Goal: Task Accomplishment & Management: Manage account settings

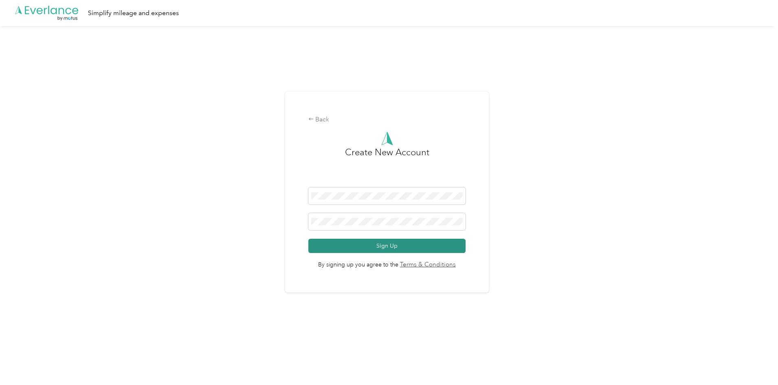
click at [335, 246] on button "Sign Up" at bounding box center [387, 246] width 158 height 14
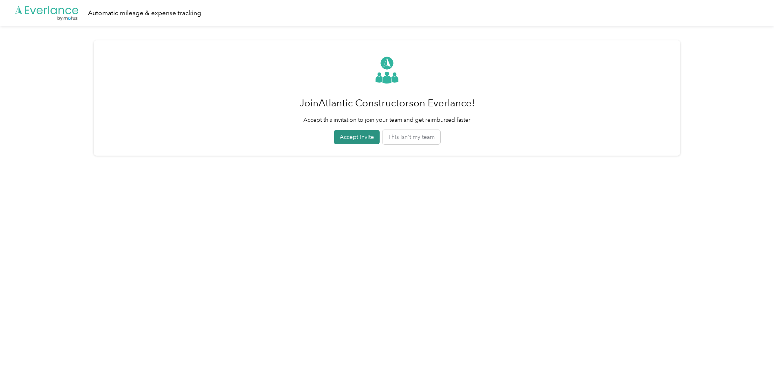
click at [355, 136] on button "Accept invite" at bounding box center [357, 137] width 46 height 14
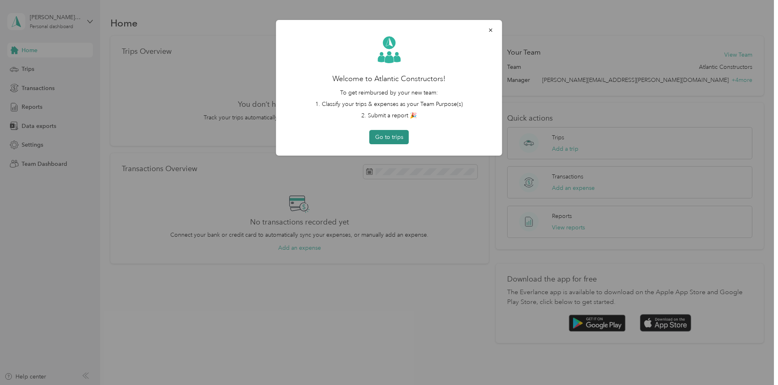
click at [396, 139] on button "Go to trips" at bounding box center [388, 137] width 39 height 14
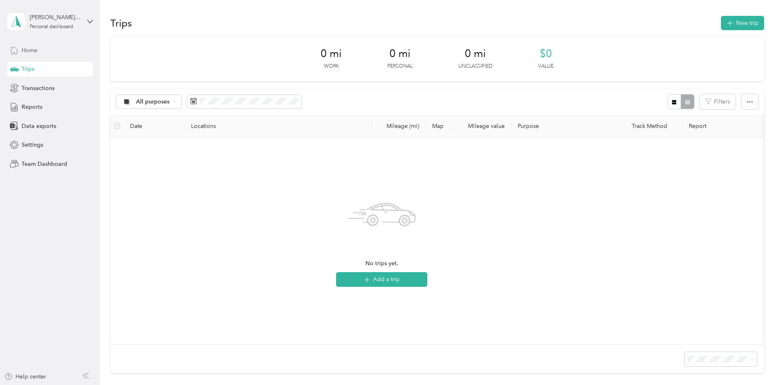
click at [40, 45] on div "Home" at bounding box center [50, 50] width 86 height 15
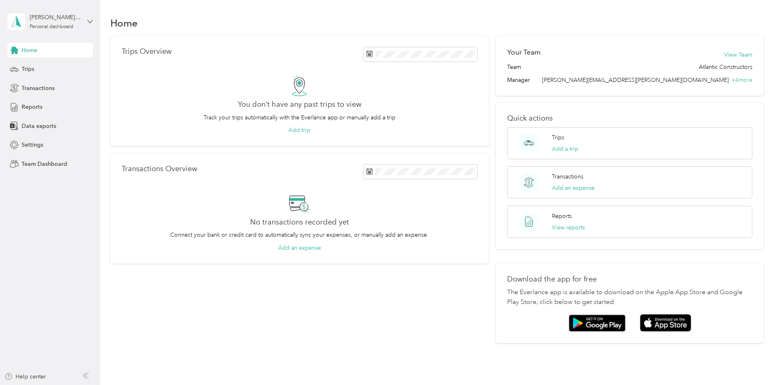
click at [90, 21] on icon at bounding box center [90, 22] width 6 height 6
click at [87, 22] on div "sharon.gregory@acibuilds.com Personal dashboard" at bounding box center [50, 21] width 86 height 29
click at [46, 66] on div "Team dashboard" at bounding box center [37, 67] width 44 height 9
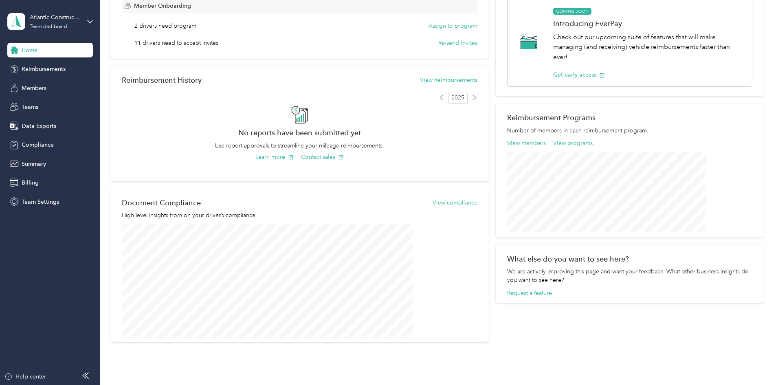
scroll to position [162, 0]
click at [36, 165] on span "Summary" at bounding box center [34, 164] width 24 height 9
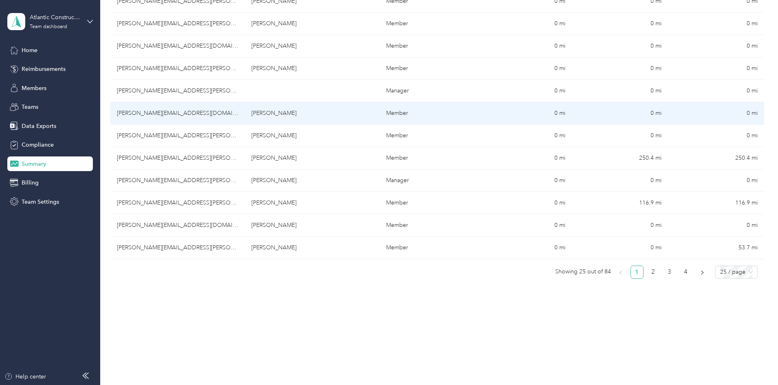
scroll to position [487, 0]
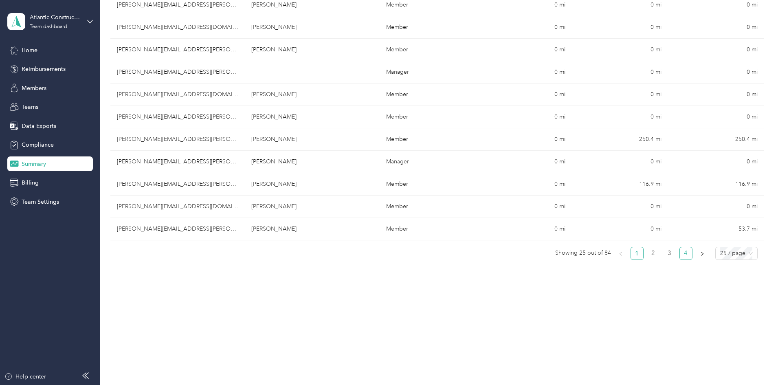
click at [680, 255] on link "4" at bounding box center [686, 253] width 12 height 12
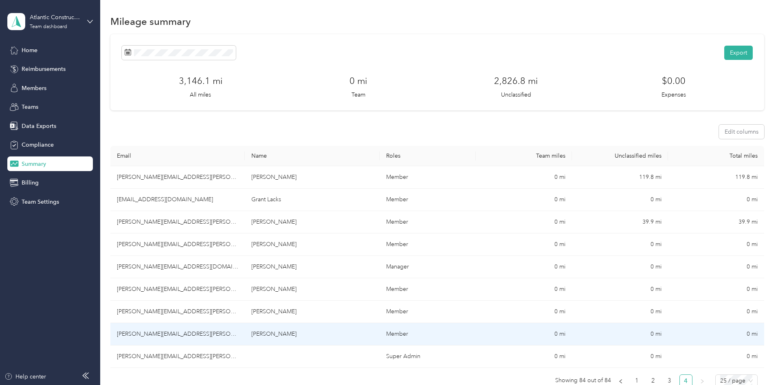
scroll to position [0, 0]
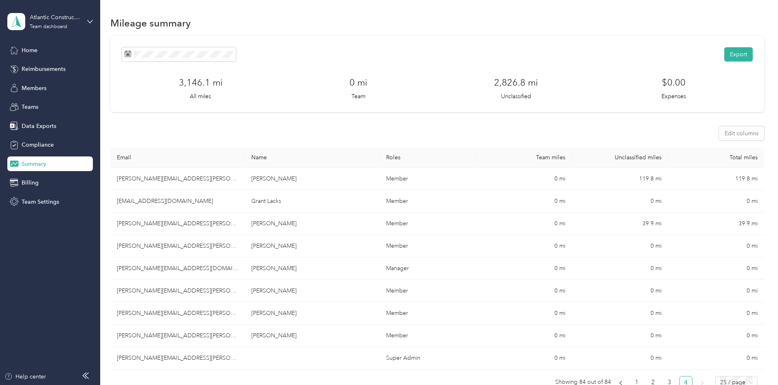
click at [404, 158] on th "Roles" at bounding box center [428, 157] width 96 height 20
click at [39, 105] on div "Teams" at bounding box center [50, 107] width 86 height 15
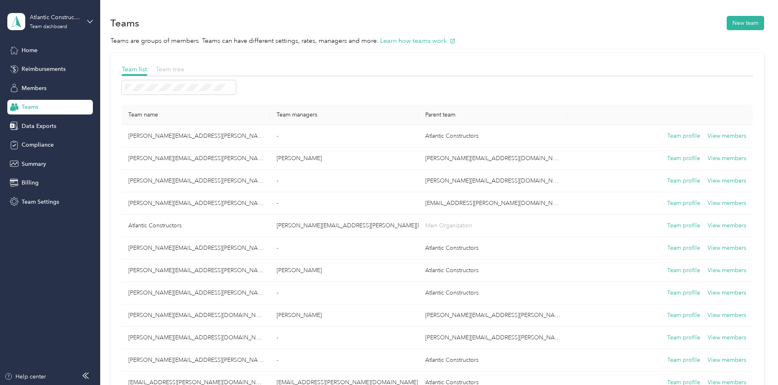
click at [184, 72] on span "Team tree" at bounding box center [170, 69] width 29 height 8
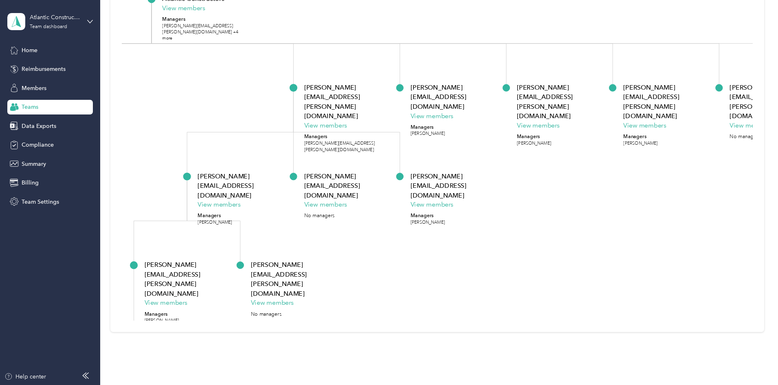
scroll to position [125, 0]
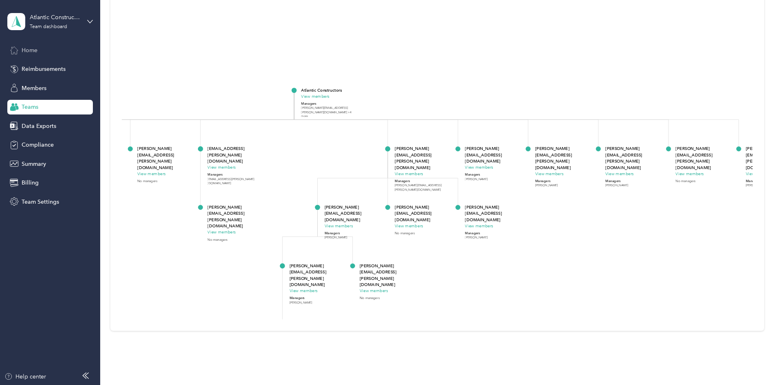
click at [41, 51] on div "Home" at bounding box center [50, 50] width 86 height 15
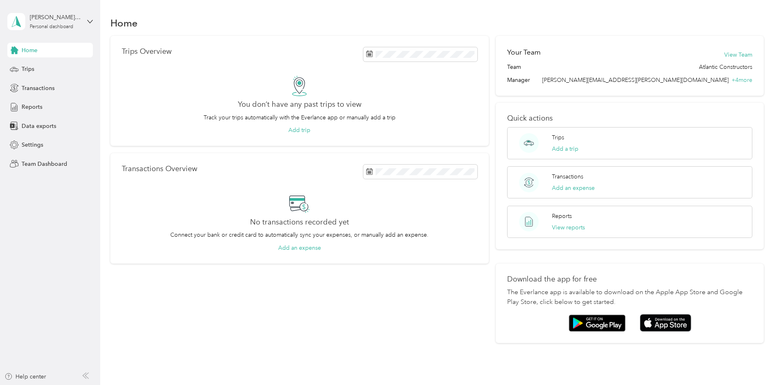
click at [33, 51] on span "Home" at bounding box center [30, 50] width 16 height 9
click at [38, 88] on span "Transactions" at bounding box center [38, 88] width 33 height 9
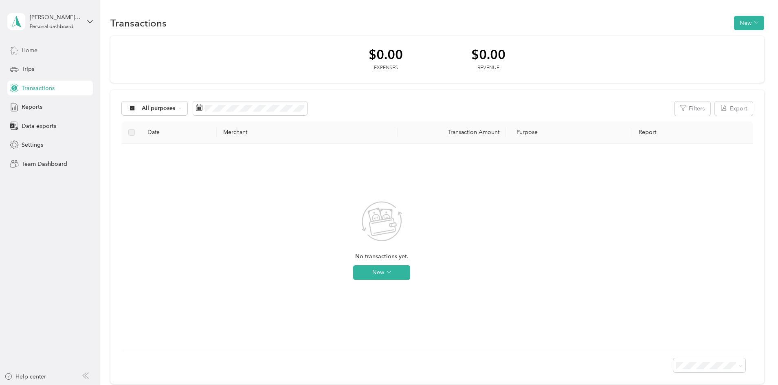
click at [39, 51] on div "Home" at bounding box center [50, 50] width 86 height 15
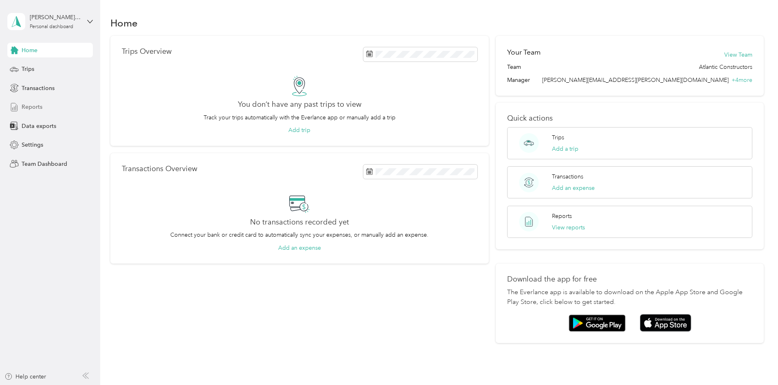
click at [22, 109] on span "Reports" at bounding box center [32, 107] width 21 height 9
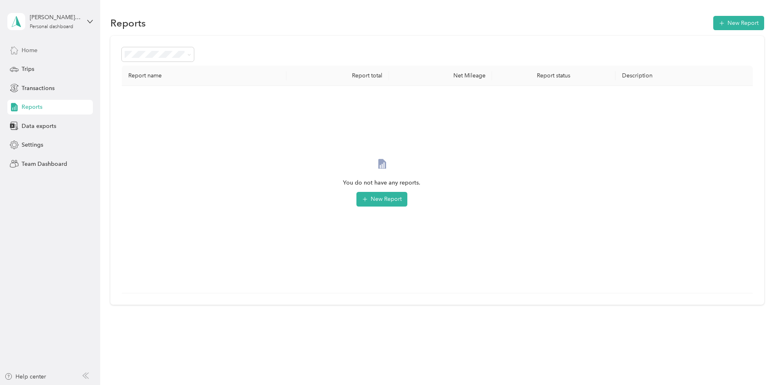
click at [33, 51] on span "Home" at bounding box center [30, 50] width 16 height 9
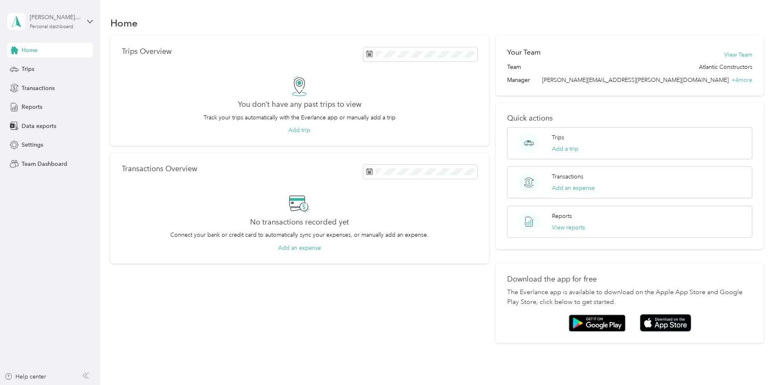
click at [67, 21] on div "[PERSON_NAME][EMAIL_ADDRESS][PERSON_NAME][DOMAIN_NAME]" at bounding box center [55, 17] width 51 height 9
click at [47, 65] on div "Team dashboard" at bounding box center [37, 67] width 44 height 9
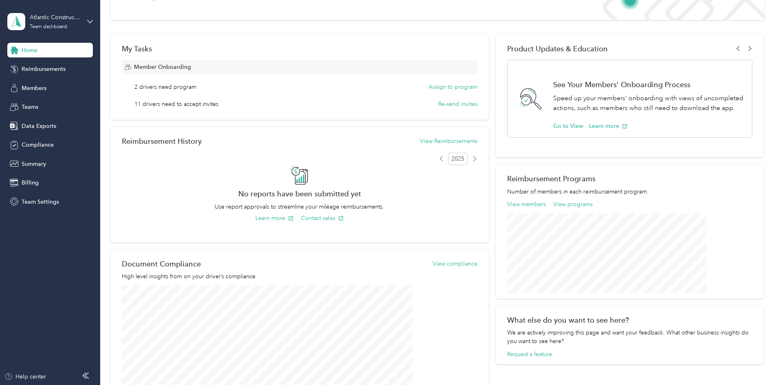
scroll to position [80, 0]
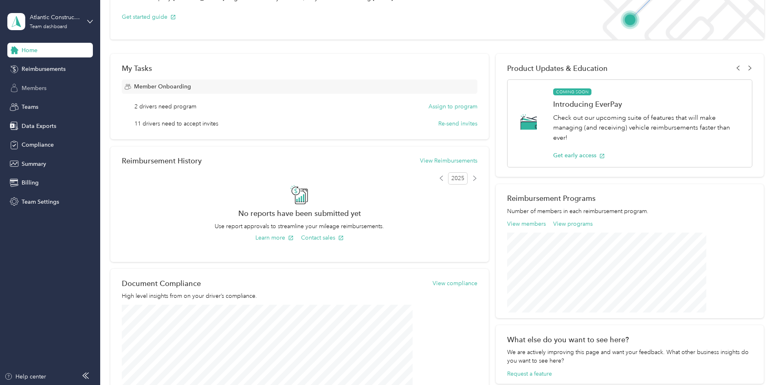
click at [43, 89] on span "Members" at bounding box center [34, 88] width 25 height 9
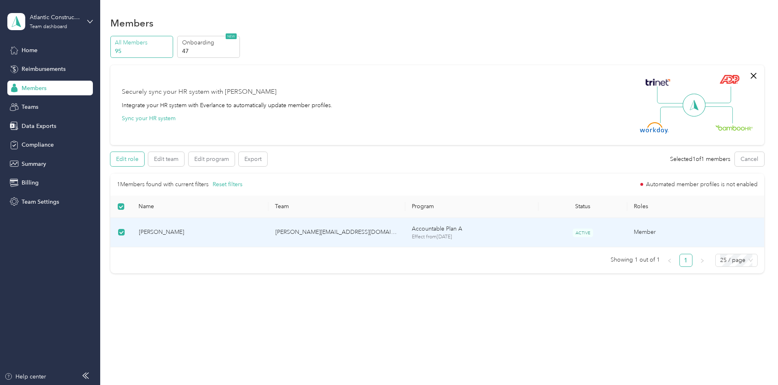
click at [144, 160] on button "Edit role" at bounding box center [127, 159] width 34 height 14
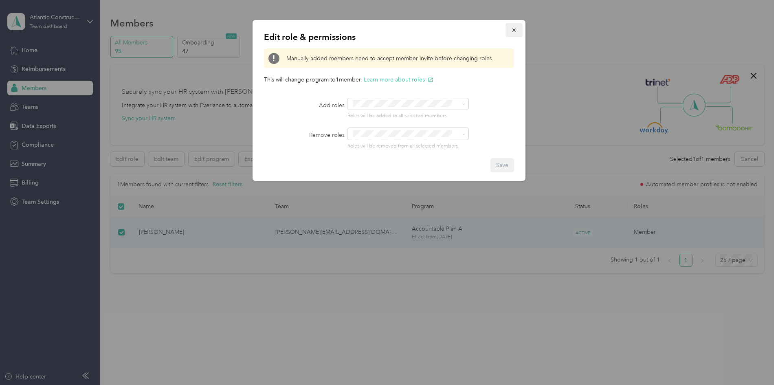
click at [517, 31] on button "button" at bounding box center [513, 30] width 17 height 14
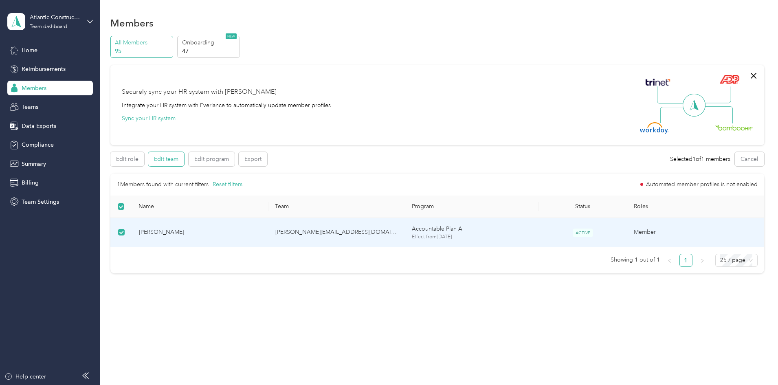
click at [184, 161] on button "Edit team" at bounding box center [166, 159] width 36 height 14
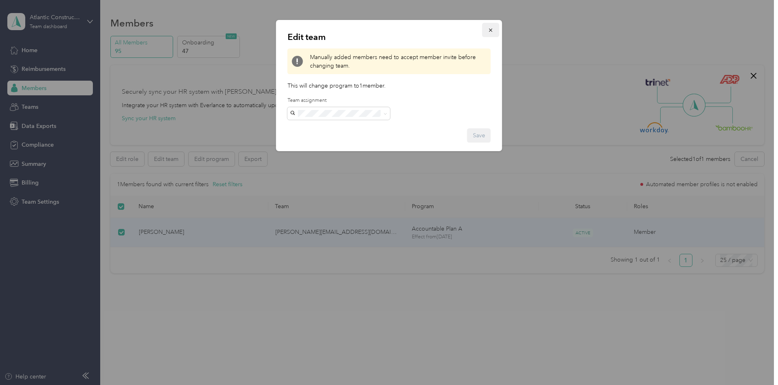
click at [493, 32] on icon "button" at bounding box center [491, 30] width 6 height 6
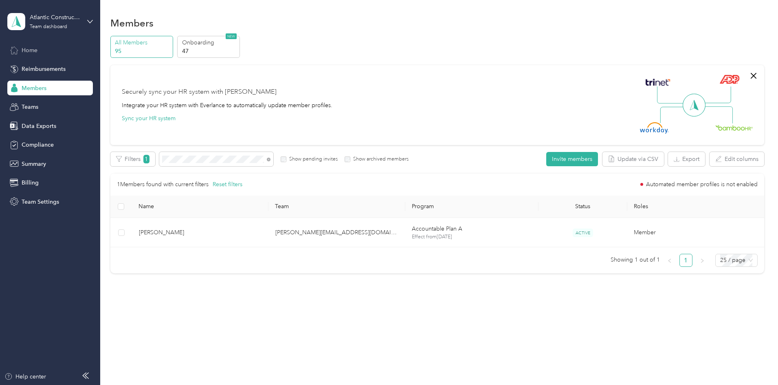
click at [40, 48] on div "Home" at bounding box center [50, 50] width 86 height 15
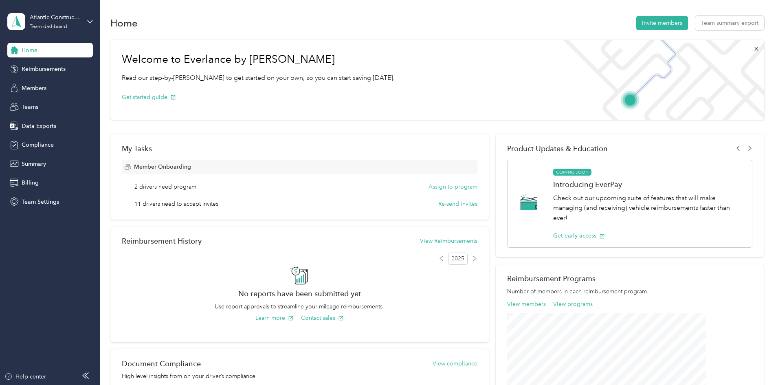
click at [27, 80] on div "Home Reimbursements Members Teams Data Exports Compliance Summary Billing Team …" at bounding box center [50, 126] width 86 height 166
click at [27, 83] on div "Members" at bounding box center [50, 88] width 86 height 15
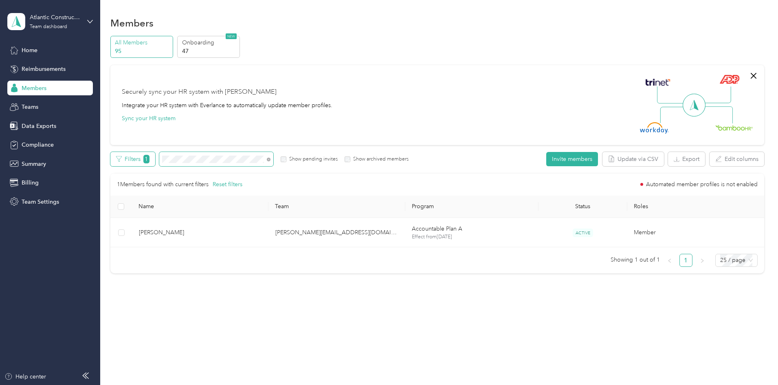
click at [192, 164] on div "Filters 1 Show pending invites Show archived members" at bounding box center [259, 159] width 298 height 14
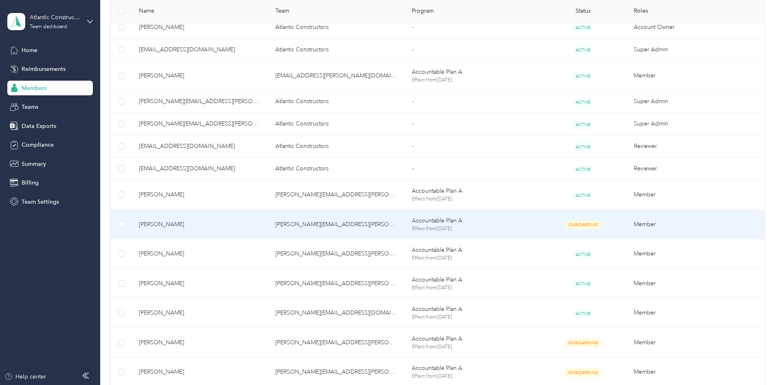
scroll to position [567, 0]
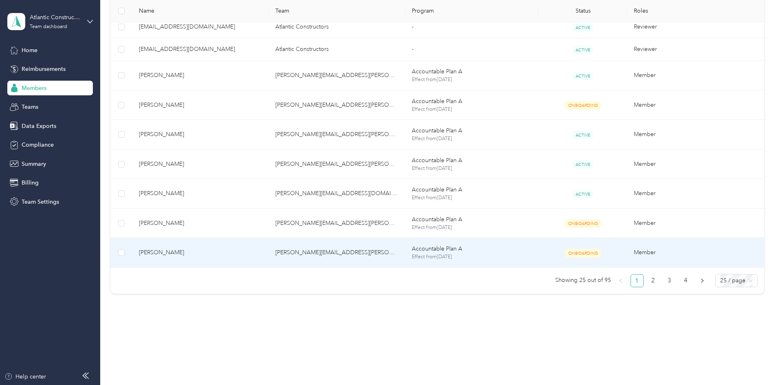
click at [565, 255] on span "ONBOARDING" at bounding box center [582, 253] width 35 height 9
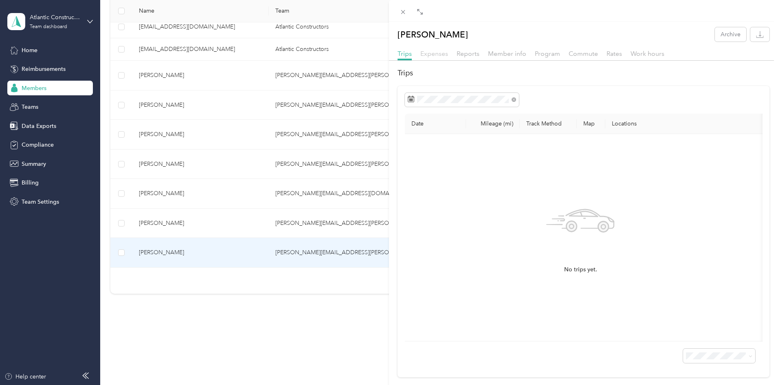
click at [435, 53] on span "Expenses" at bounding box center [434, 54] width 28 height 8
click at [472, 55] on span "Reports" at bounding box center [467, 54] width 23 height 8
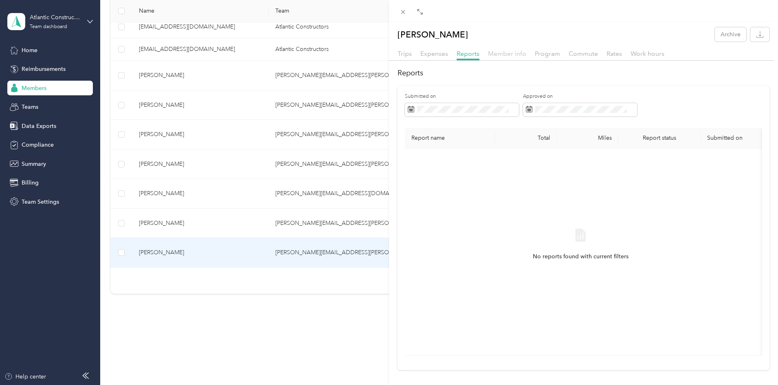
click at [510, 55] on span "Member info" at bounding box center [507, 54] width 38 height 8
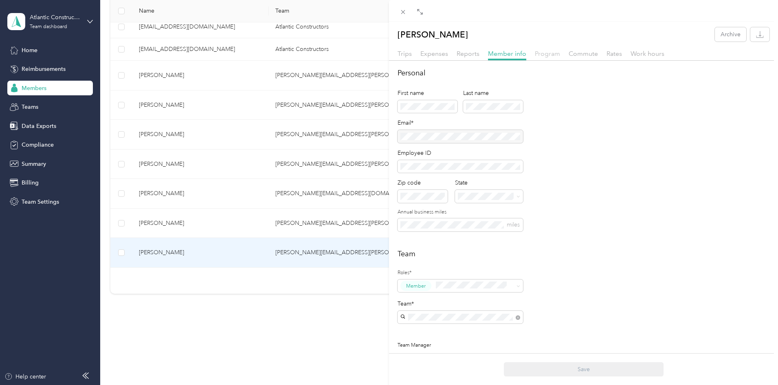
click at [551, 55] on span "Program" at bounding box center [547, 54] width 25 height 8
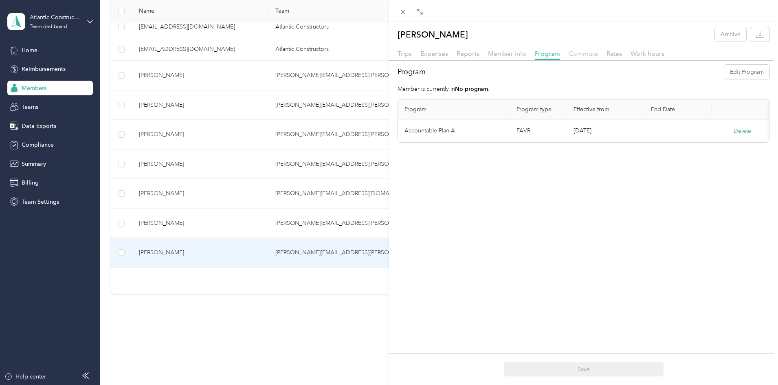
click at [582, 56] on span "Commute" at bounding box center [582, 54] width 29 height 8
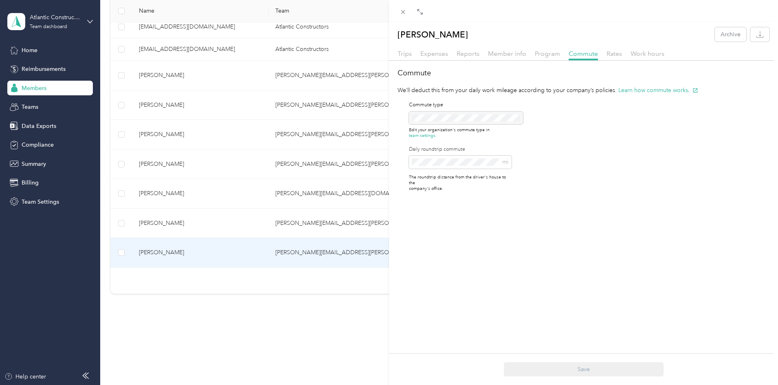
click at [612, 58] on div "Rates" at bounding box center [613, 54] width 15 height 10
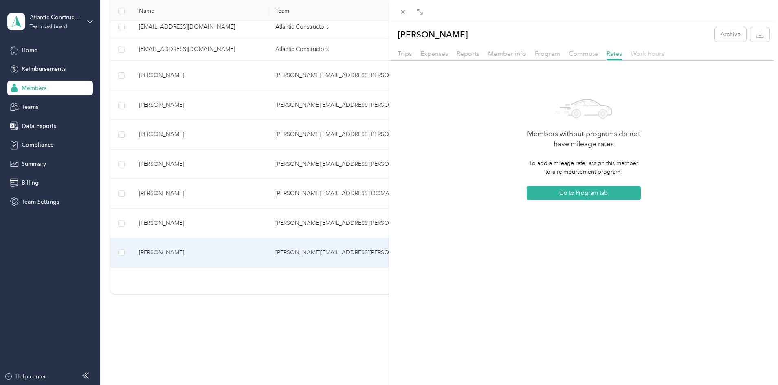
click at [656, 56] on span "Work hours" at bounding box center [647, 54] width 34 height 8
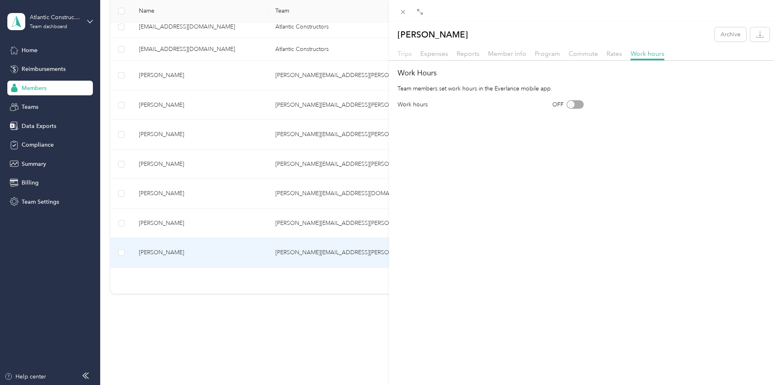
click at [402, 52] on span "Trips" at bounding box center [404, 54] width 14 height 8
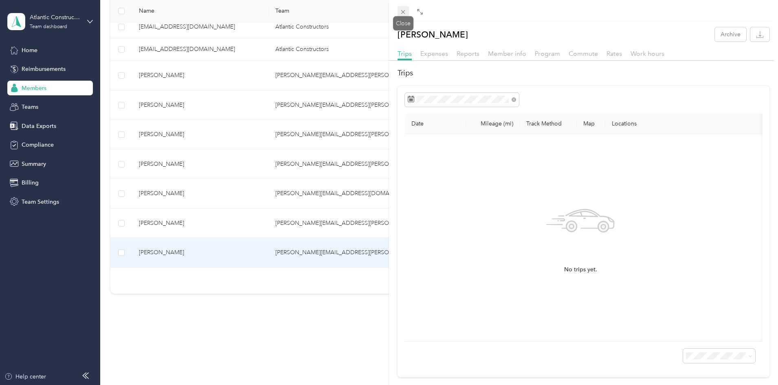
click at [403, 12] on icon at bounding box center [403, 12] width 4 height 4
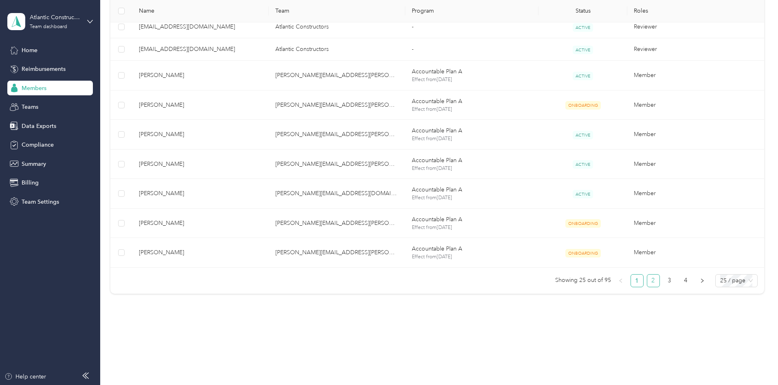
click at [647, 284] on link "2" at bounding box center [653, 280] width 12 height 12
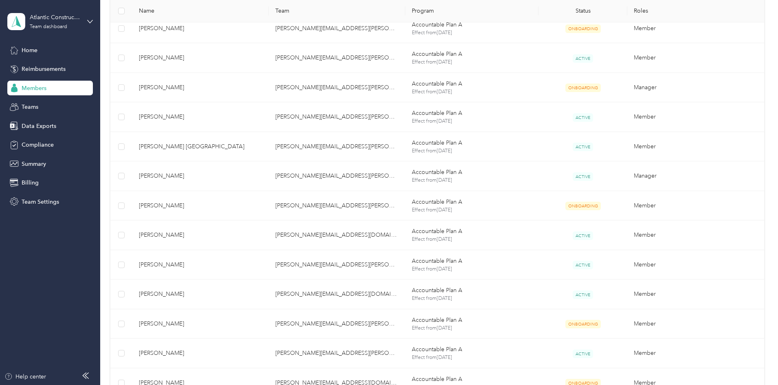
scroll to position [600, 0]
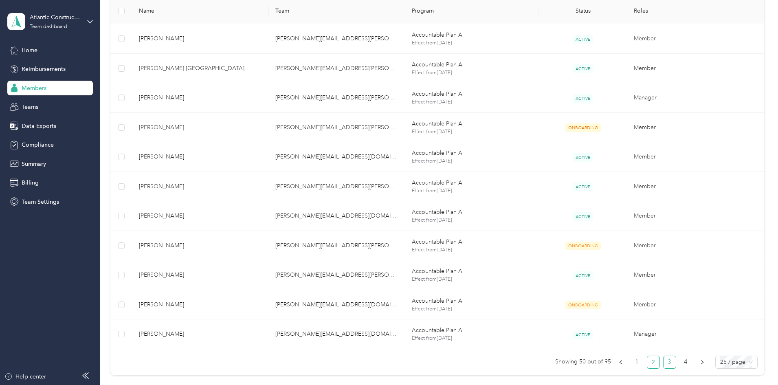
click at [663, 357] on link "3" at bounding box center [669, 362] width 12 height 12
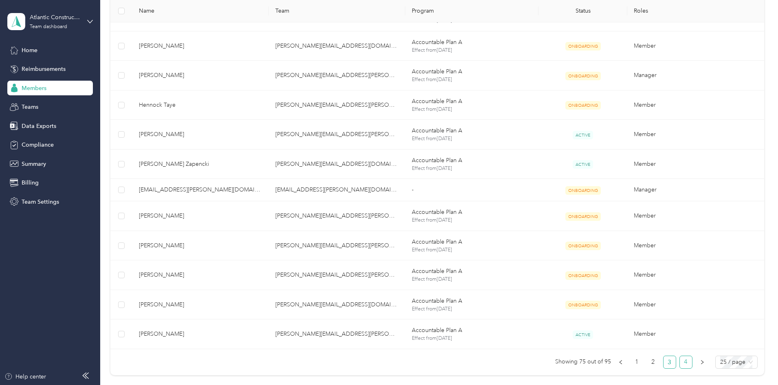
click at [680, 362] on link "4" at bounding box center [686, 362] width 12 height 12
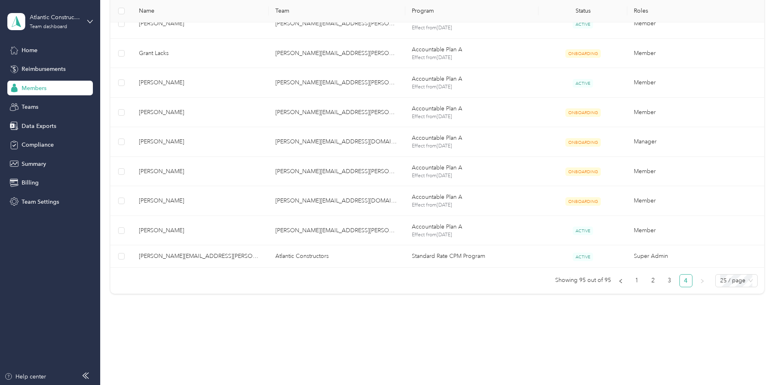
scroll to position [533, 0]
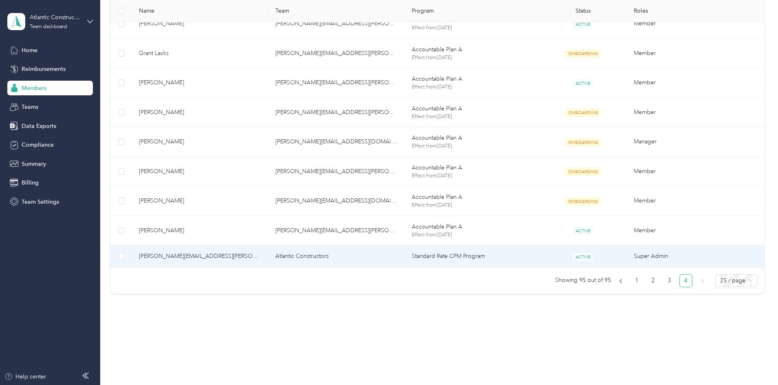
click at [627, 258] on td "Super Admin" at bounding box center [695, 256] width 136 height 22
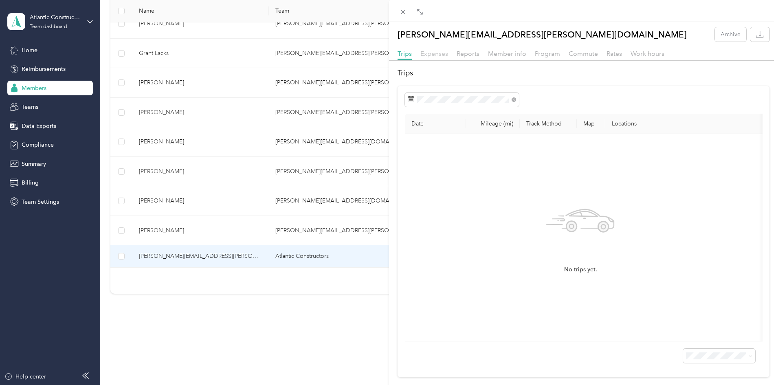
click at [437, 53] on span "Expenses" at bounding box center [434, 54] width 28 height 8
click at [461, 56] on span "Reports" at bounding box center [467, 54] width 23 height 8
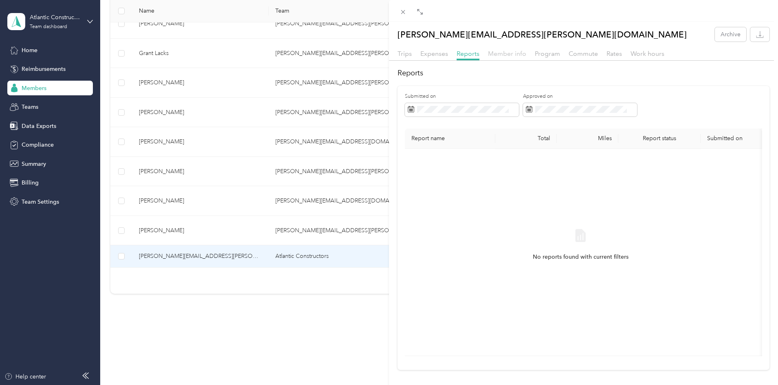
click at [497, 53] on span "Member info" at bounding box center [507, 54] width 38 height 8
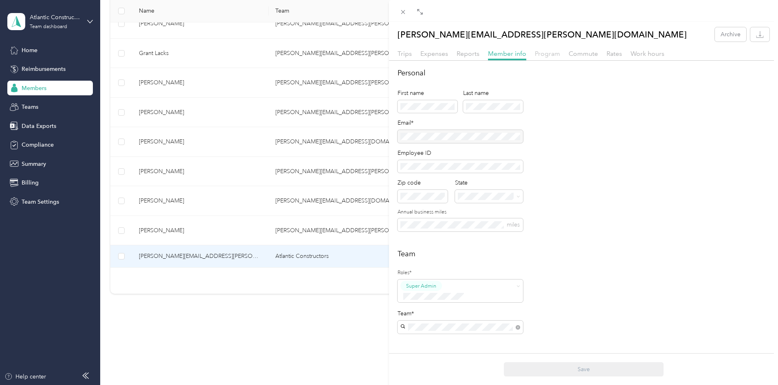
click at [554, 57] on span "Program" at bounding box center [547, 54] width 25 height 8
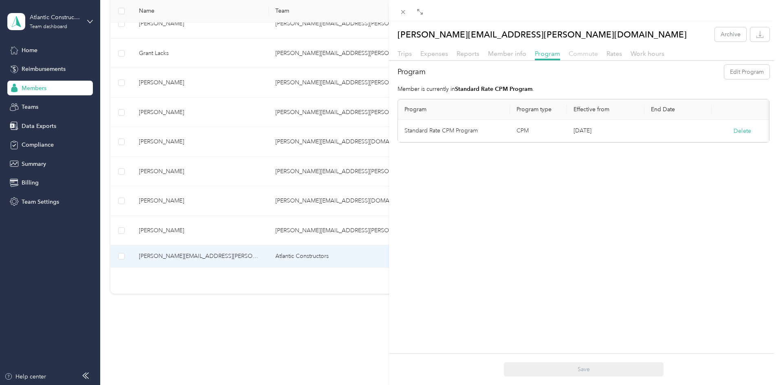
click at [573, 55] on span "Commute" at bounding box center [582, 54] width 29 height 8
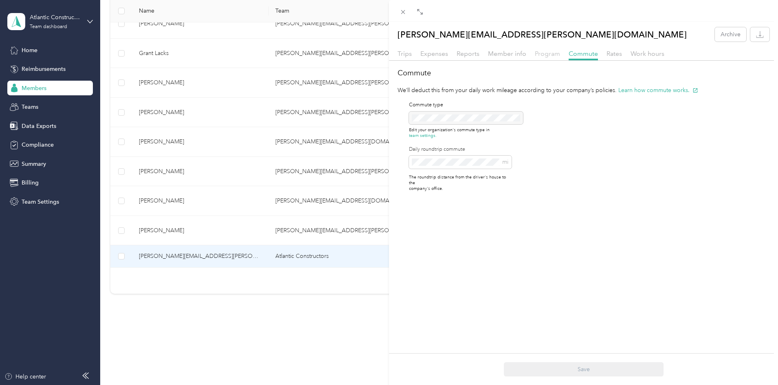
click at [548, 55] on span "Program" at bounding box center [547, 54] width 25 height 8
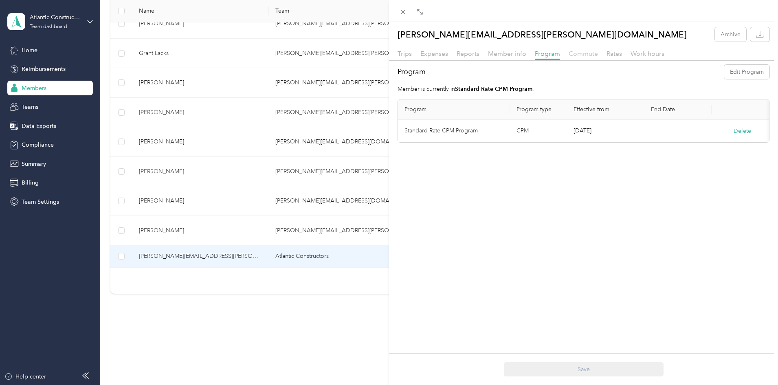
click at [573, 55] on span "Commute" at bounding box center [582, 54] width 29 height 8
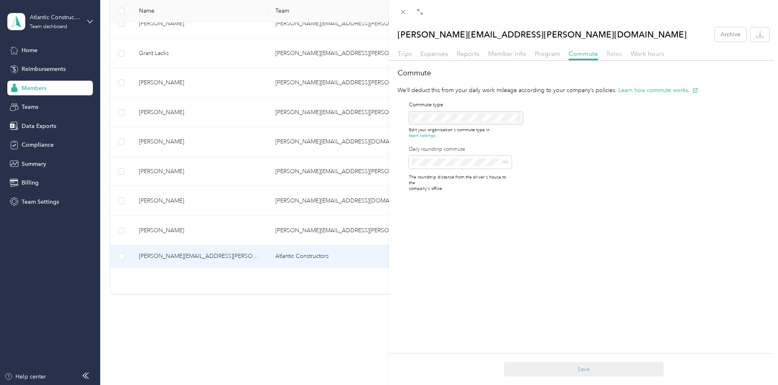
click at [616, 53] on span "Rates" at bounding box center [613, 54] width 15 height 8
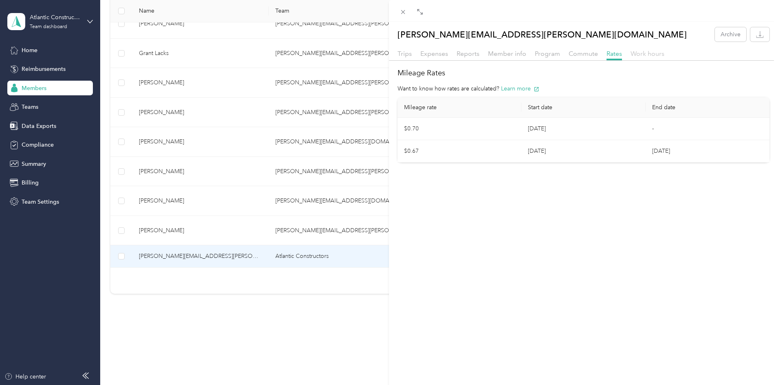
click at [638, 56] on span "Work hours" at bounding box center [647, 54] width 34 height 8
click at [411, 54] on span "Trips" at bounding box center [404, 54] width 14 height 8
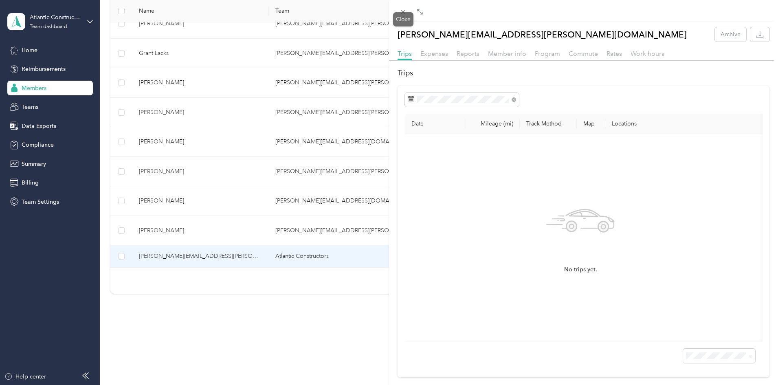
click at [402, 12] on icon at bounding box center [402, 12] width 7 height 7
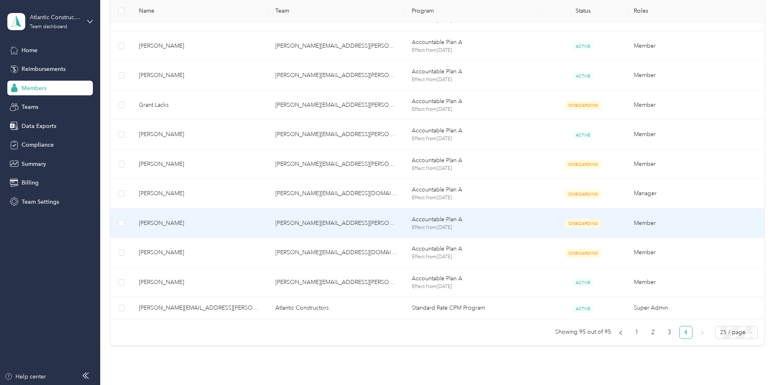
scroll to position [493, 0]
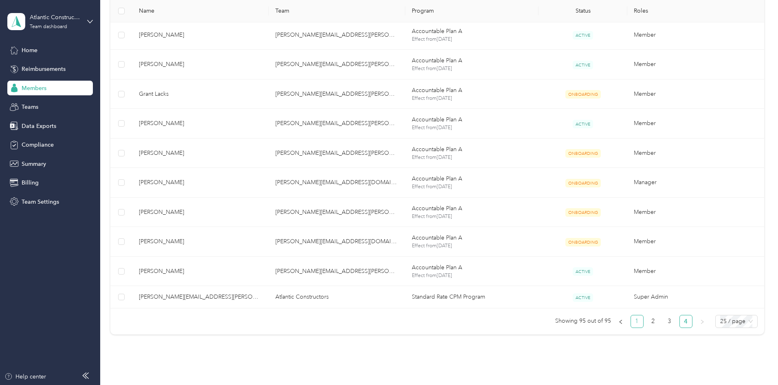
click at [631, 323] on link "1" at bounding box center [637, 321] width 12 height 12
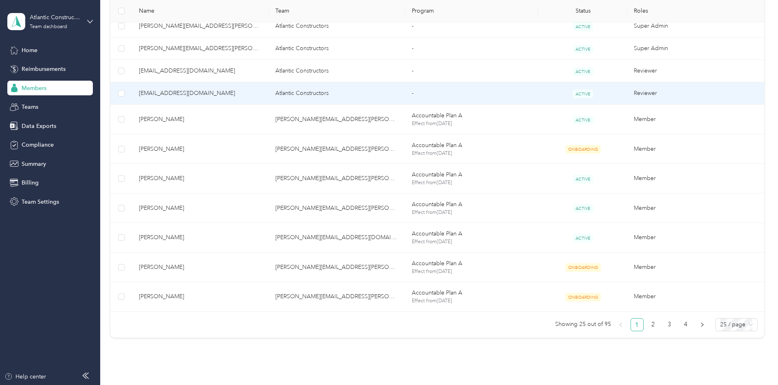
scroll to position [567, 0]
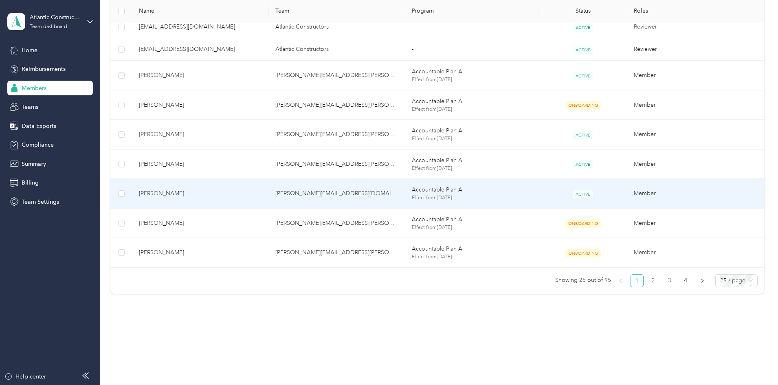
click at [441, 194] on p "Accountable Plan A" at bounding box center [472, 189] width 120 height 9
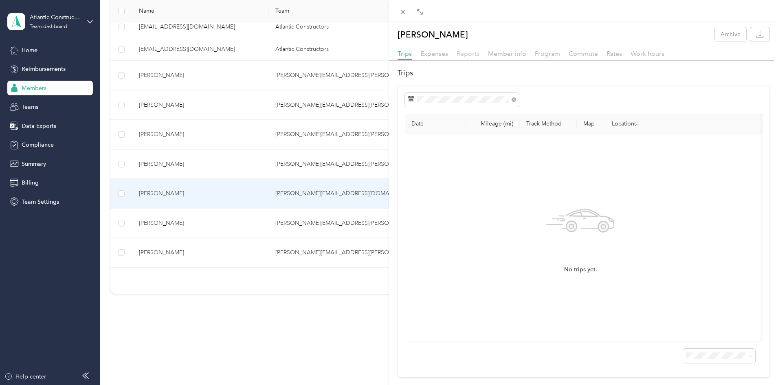
click at [466, 53] on span "Reports" at bounding box center [467, 54] width 23 height 8
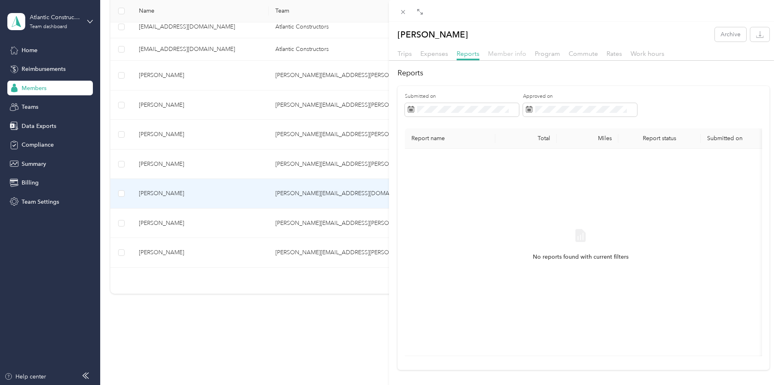
click at [509, 57] on span "Member info" at bounding box center [507, 54] width 38 height 8
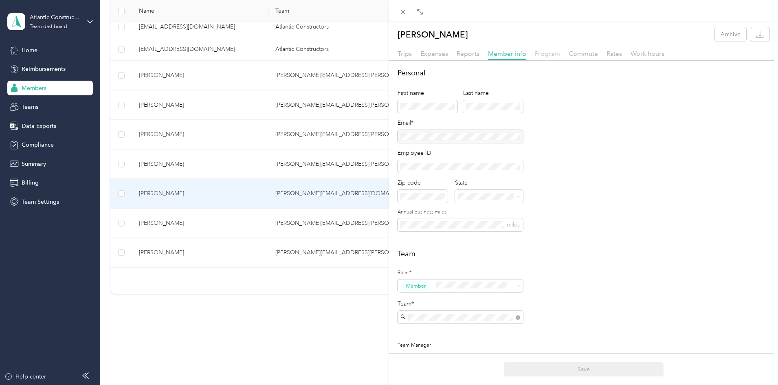
click at [549, 55] on span "Program" at bounding box center [547, 54] width 25 height 8
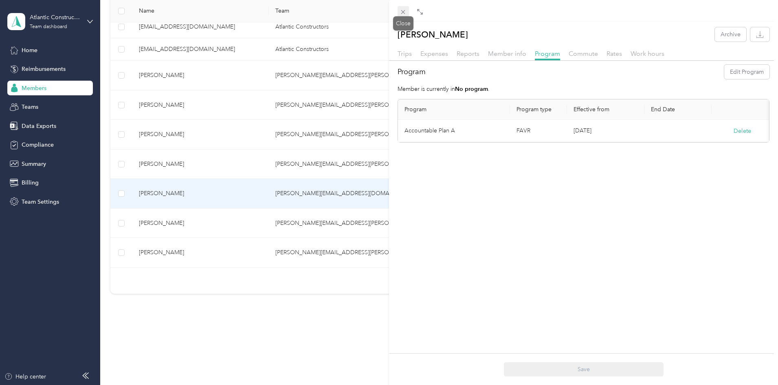
click at [402, 10] on icon at bounding box center [402, 12] width 7 height 7
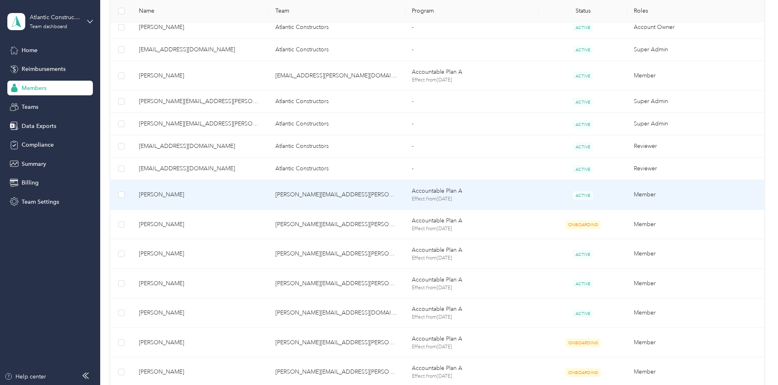
scroll to position [567, 0]
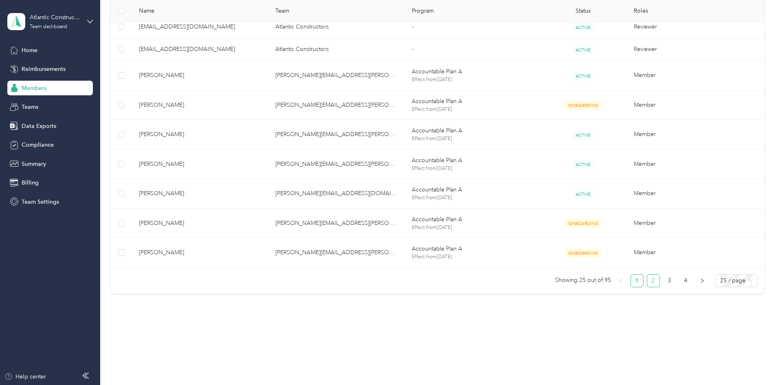
click at [647, 279] on link "2" at bounding box center [653, 280] width 12 height 12
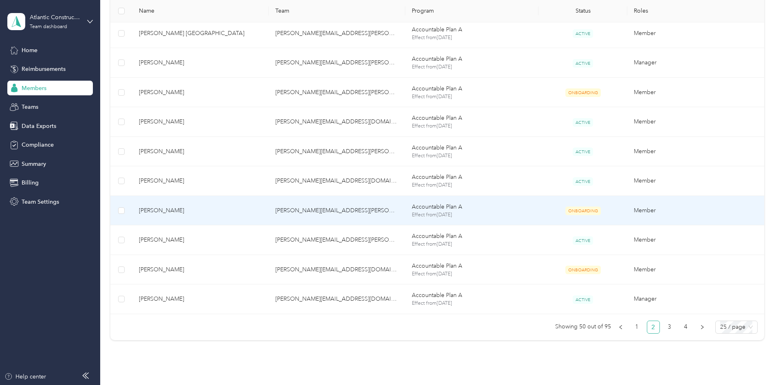
scroll to position [649, 0]
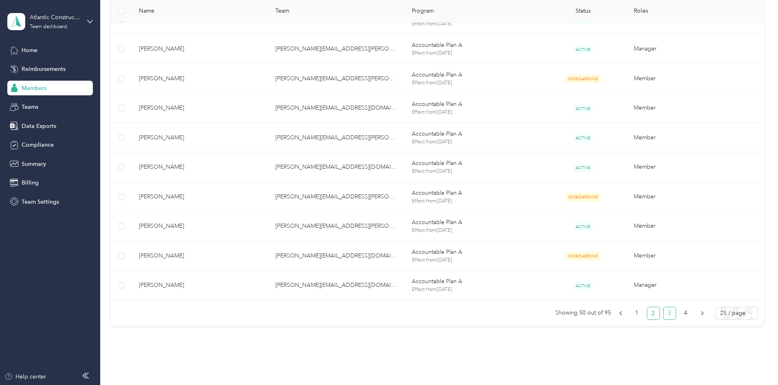
click at [663, 314] on link "3" at bounding box center [669, 313] width 12 height 12
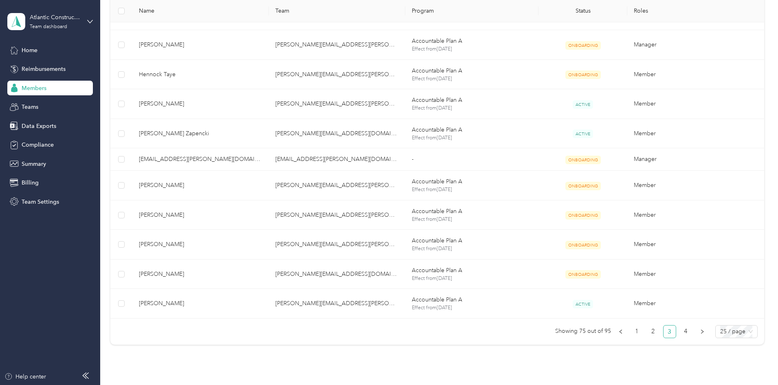
scroll to position [649, 0]
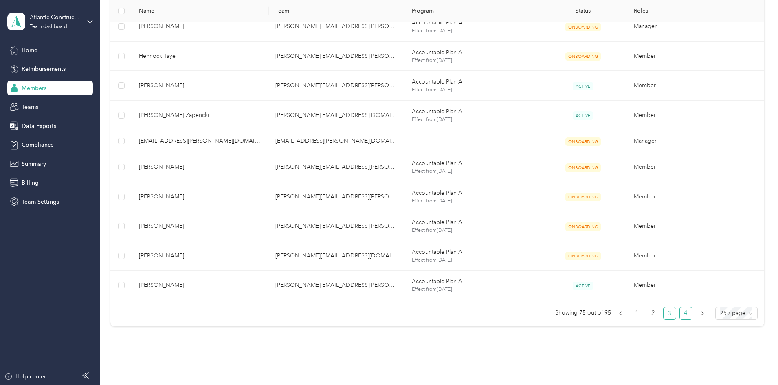
click at [680, 309] on link "4" at bounding box center [686, 313] width 12 height 12
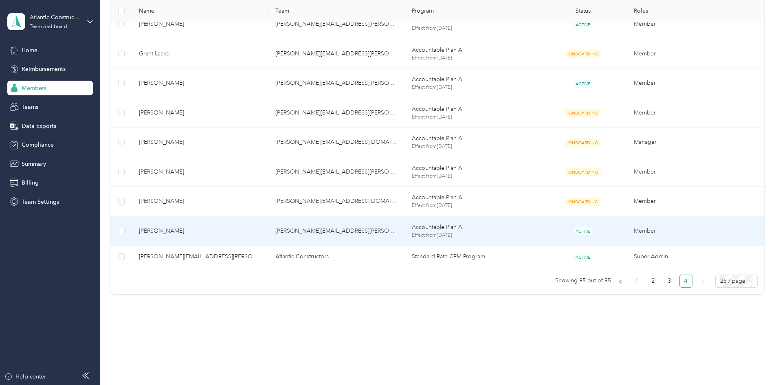
scroll to position [533, 0]
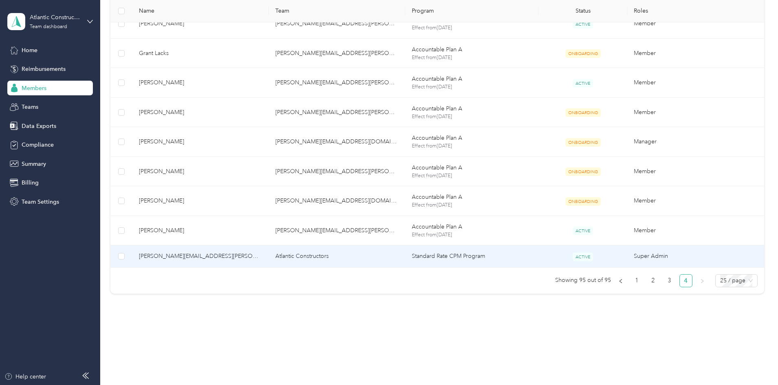
click at [473, 259] on td "Standard Rate CPM Program" at bounding box center [471, 256] width 133 height 22
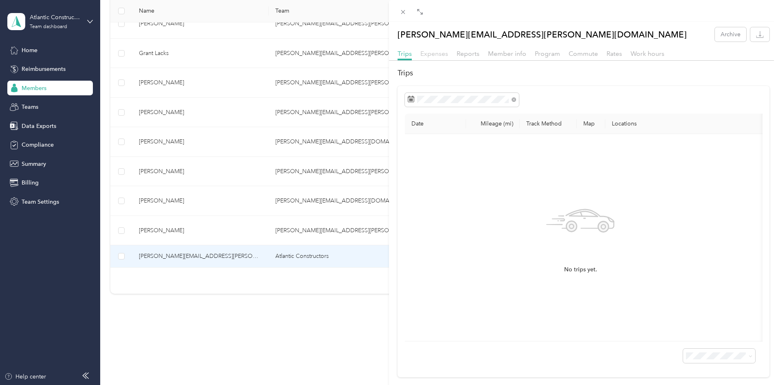
click at [437, 50] on span "Expenses" at bounding box center [434, 54] width 28 height 8
click at [466, 54] on span "Reports" at bounding box center [467, 54] width 23 height 8
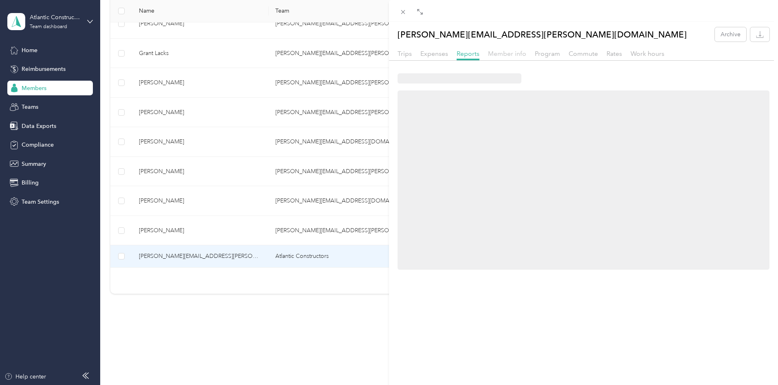
click at [512, 56] on span "Member info" at bounding box center [507, 54] width 38 height 8
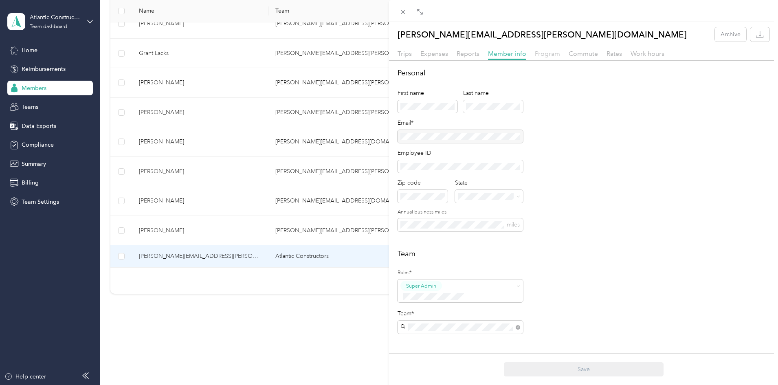
click at [553, 52] on span "Program" at bounding box center [547, 54] width 25 height 8
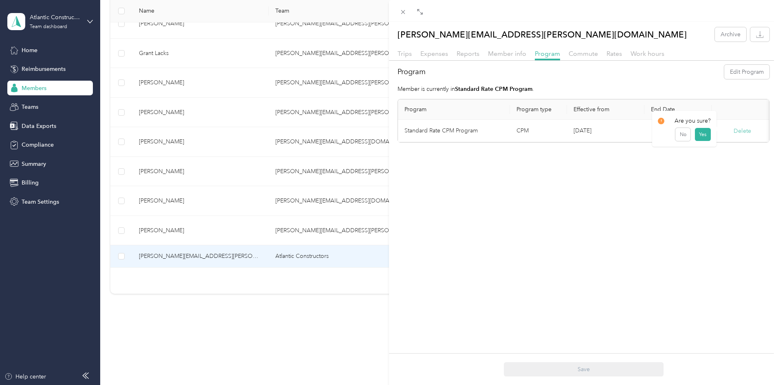
click at [739, 131] on button "Delete" at bounding box center [742, 131] width 18 height 9
click at [700, 140] on button "Yes" at bounding box center [702, 136] width 16 height 13
click at [760, 17] on icon at bounding box center [760, 15] width 7 height 7
click at [408, 55] on span "Trips" at bounding box center [404, 54] width 14 height 8
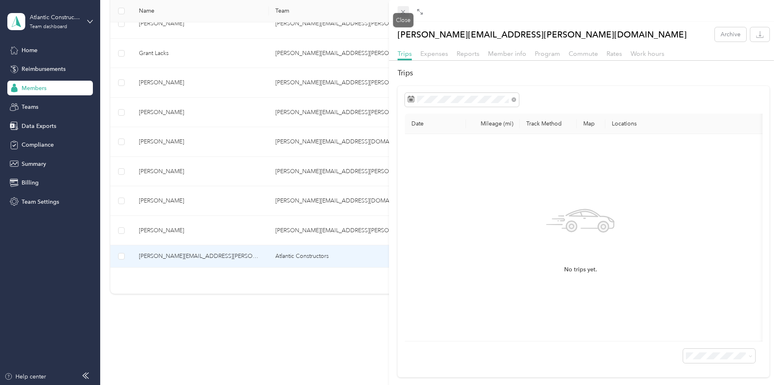
click at [406, 12] on icon at bounding box center [402, 12] width 7 height 7
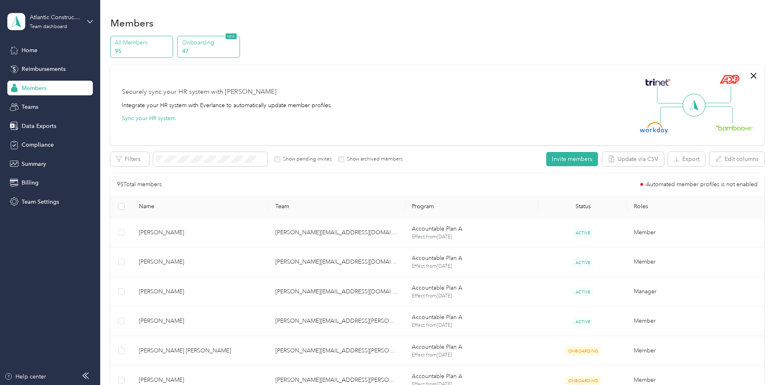
click at [237, 47] on p "47" at bounding box center [209, 51] width 55 height 9
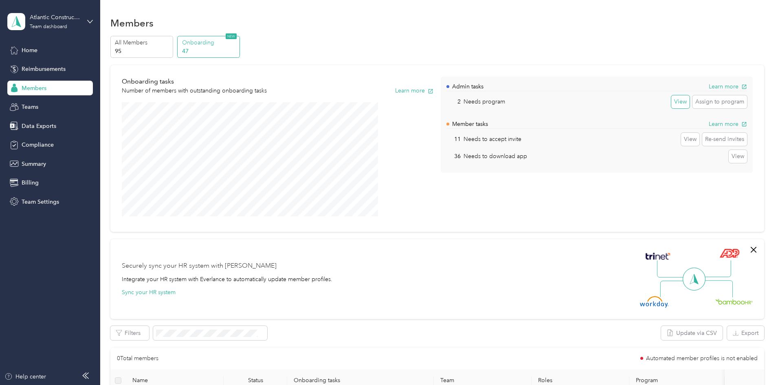
click at [671, 103] on button "View" at bounding box center [680, 101] width 18 height 13
click at [681, 139] on button "View" at bounding box center [690, 139] width 18 height 13
click at [50, 50] on div "Home" at bounding box center [50, 50] width 86 height 15
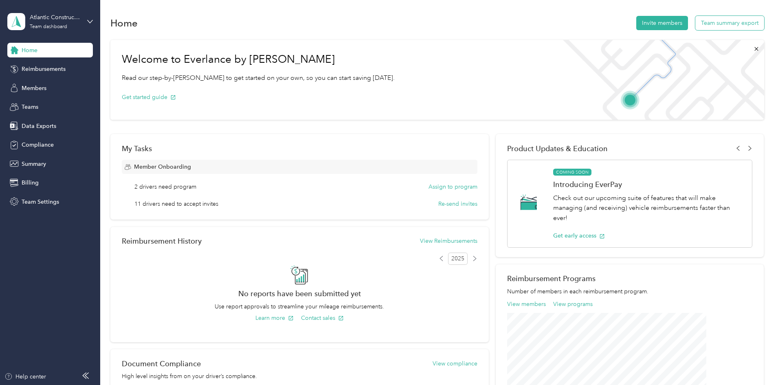
click at [695, 22] on button "Team summary export" at bounding box center [729, 23] width 69 height 14
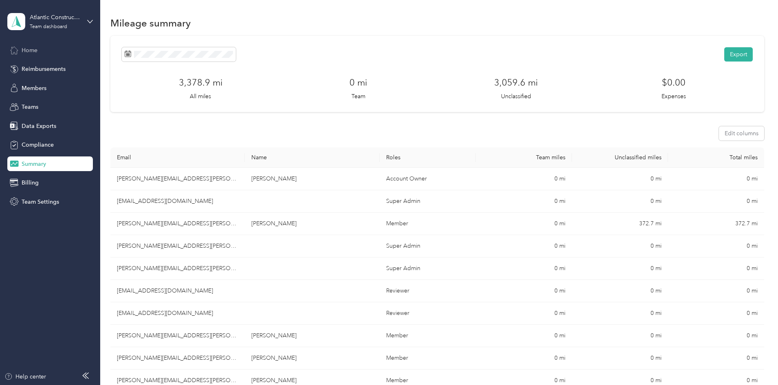
click at [33, 48] on span "Home" at bounding box center [30, 50] width 16 height 9
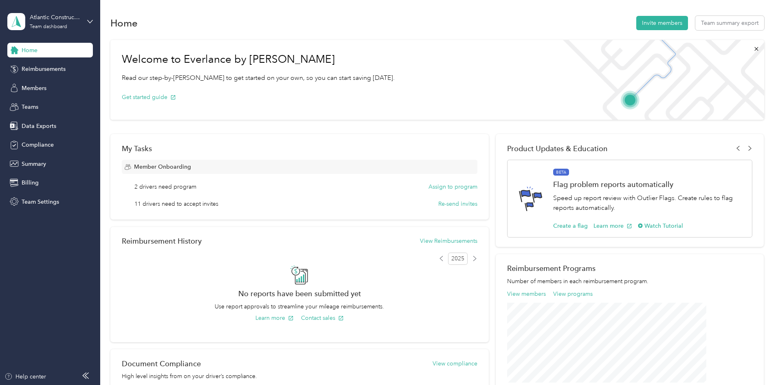
click at [87, 19] on div "Atlantic Constructors Team dashboard" at bounding box center [50, 21] width 86 height 29
click at [41, 85] on div "Personal dashboard" at bounding box center [40, 85] width 51 height 9
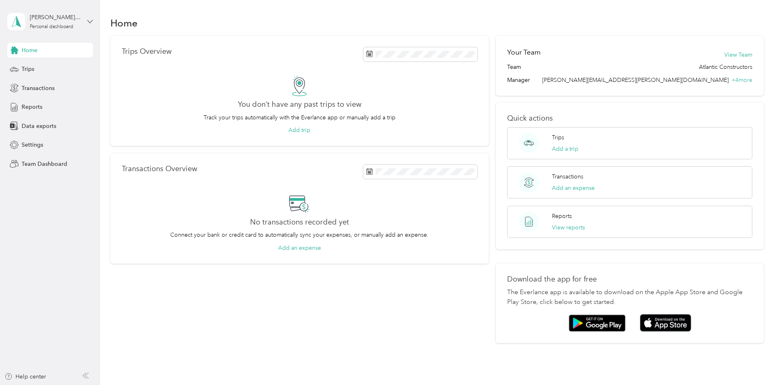
click at [88, 21] on icon at bounding box center [90, 22] width 6 height 6
click at [42, 102] on div "Log out" at bounding box center [30, 104] width 31 height 9
